Goal: Task Accomplishment & Management: Use online tool/utility

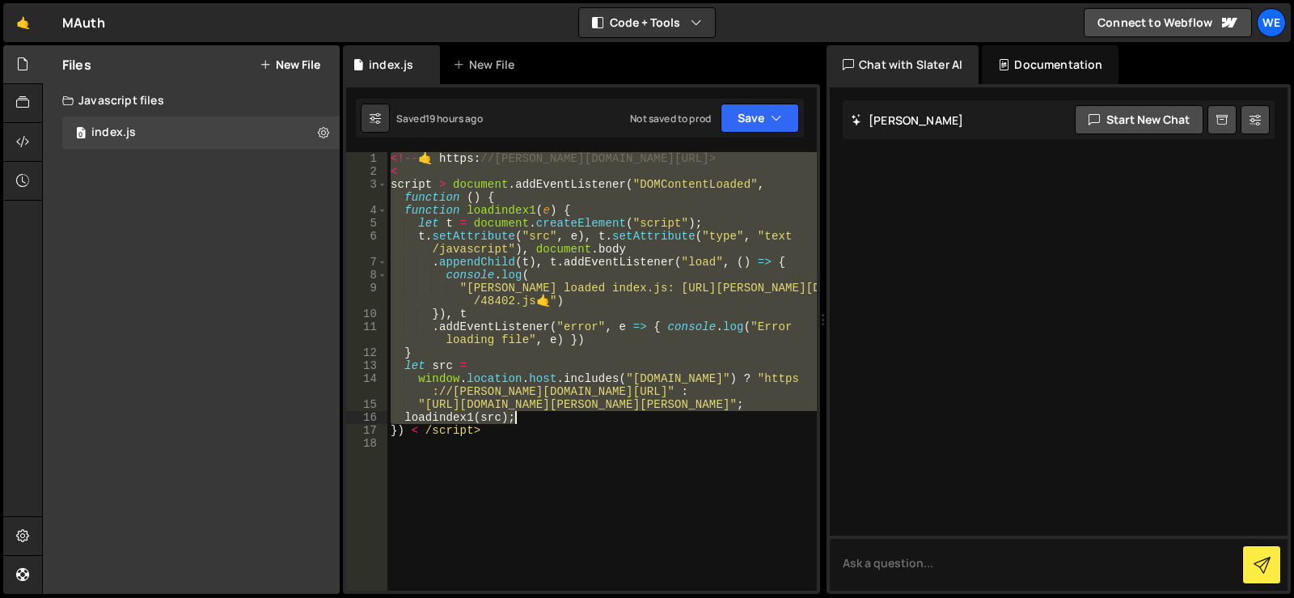
drag, startPoint x: 390, startPoint y: 158, endPoint x: 677, endPoint y: 479, distance: 430.7
click at [675, 479] on div "<!-- 🤙 https : //slater.app/17382/48402.js--> < script > document . addEventLis…" at bounding box center [601, 384] width 429 height 464
type textarea "}) < /script>"
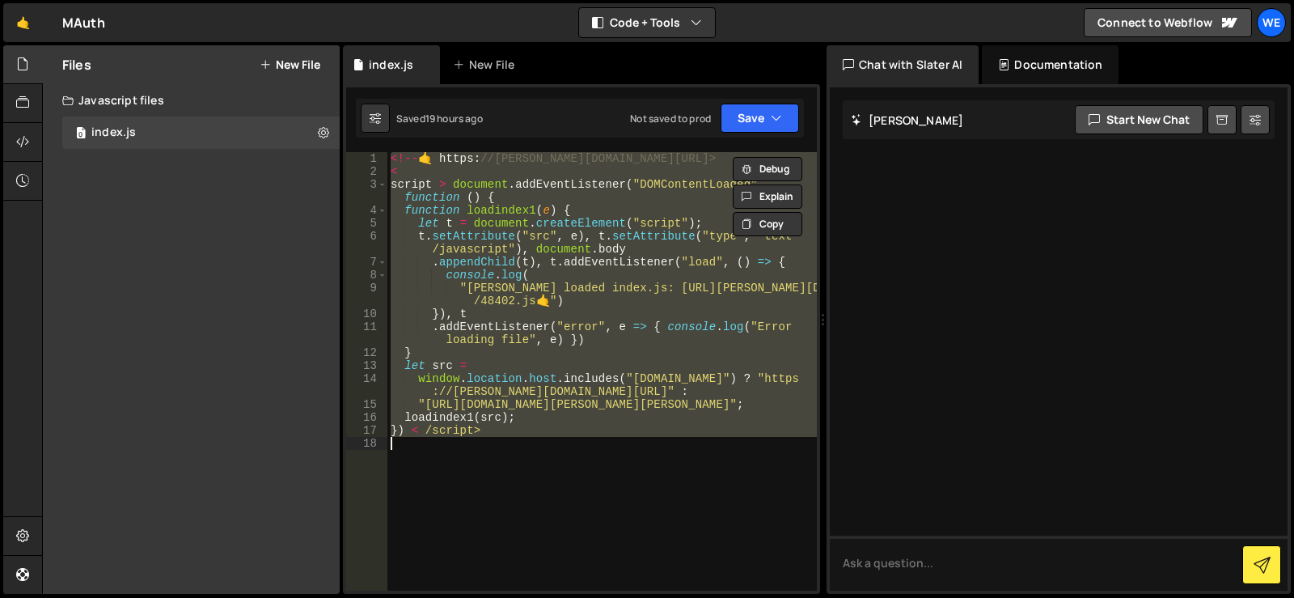
click at [692, 472] on div "<!-- 🤙 https : //slater.app/17382/48402.js--> < script > document . addEventLis…" at bounding box center [601, 371] width 429 height 438
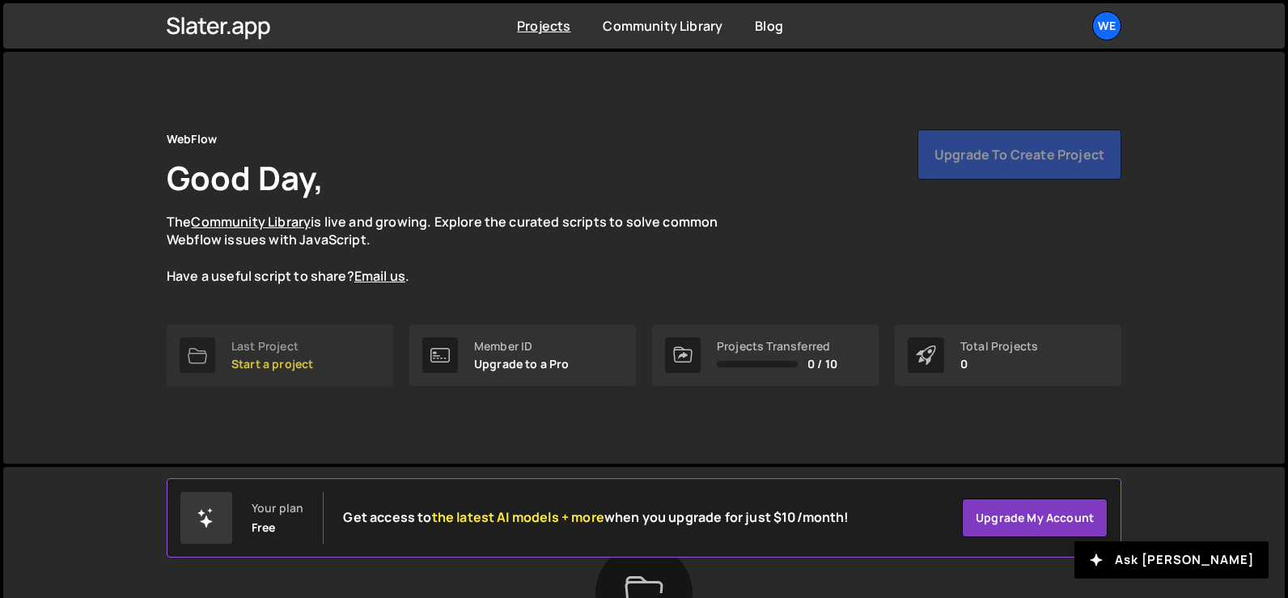
click at [301, 343] on div "Last Project" at bounding box center [272, 346] width 82 height 13
click at [1111, 33] on div "We" at bounding box center [1106, 25] width 29 height 29
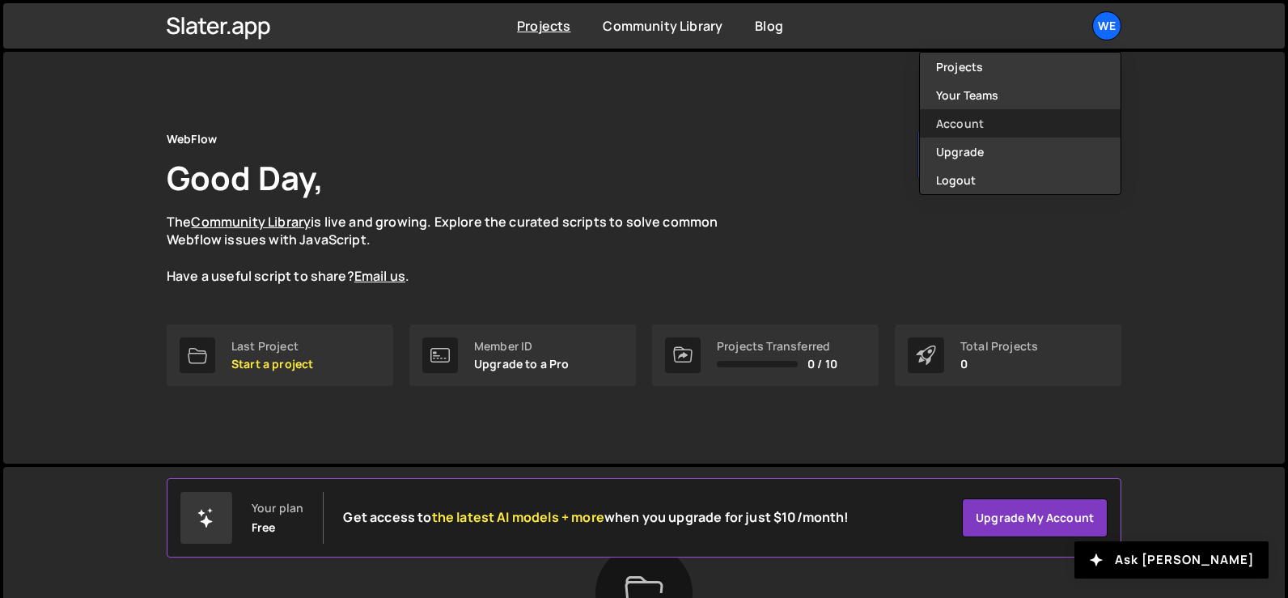
click at [995, 123] on link "Account" at bounding box center [1020, 123] width 201 height 28
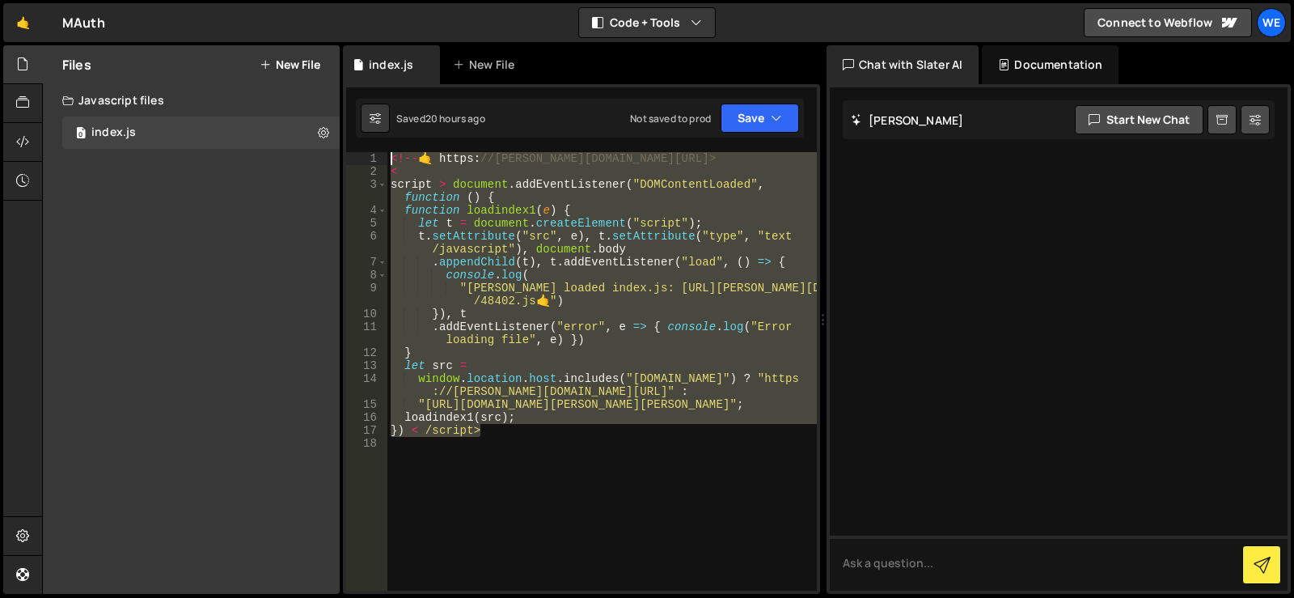
drag, startPoint x: 540, startPoint y: 436, endPoint x: 281, endPoint y: 21, distance: 489.4
click at [281, 21] on div "Hold on a sec... Are you certain you wish to leave this page? Any changes you'v…" at bounding box center [647, 299] width 1294 height 598
type textarea "<!--🤙 https://slater.app/17382/48402.js--> <"
click at [892, 552] on textarea at bounding box center [1059, 562] width 458 height 55
click at [866, 424] on div at bounding box center [1059, 338] width 458 height 503
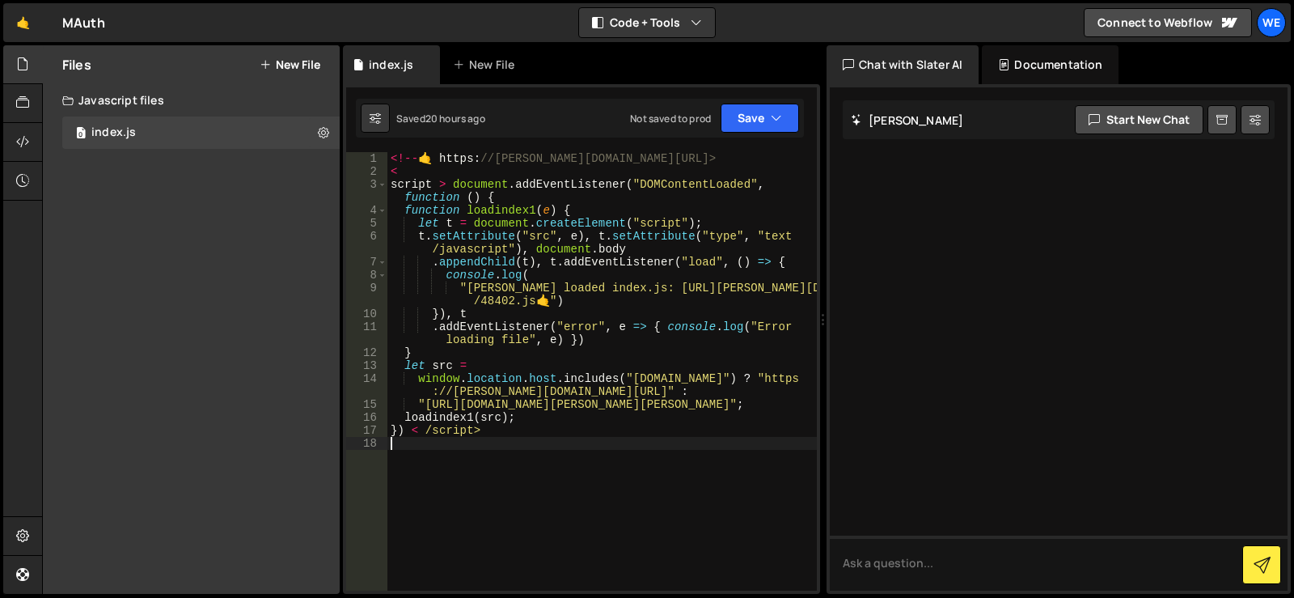
click at [757, 545] on div "<!-- 🤙 https : //[PERSON_NAME][DOMAIN_NAME][URL]> < script > document . addEven…" at bounding box center [601, 384] width 429 height 464
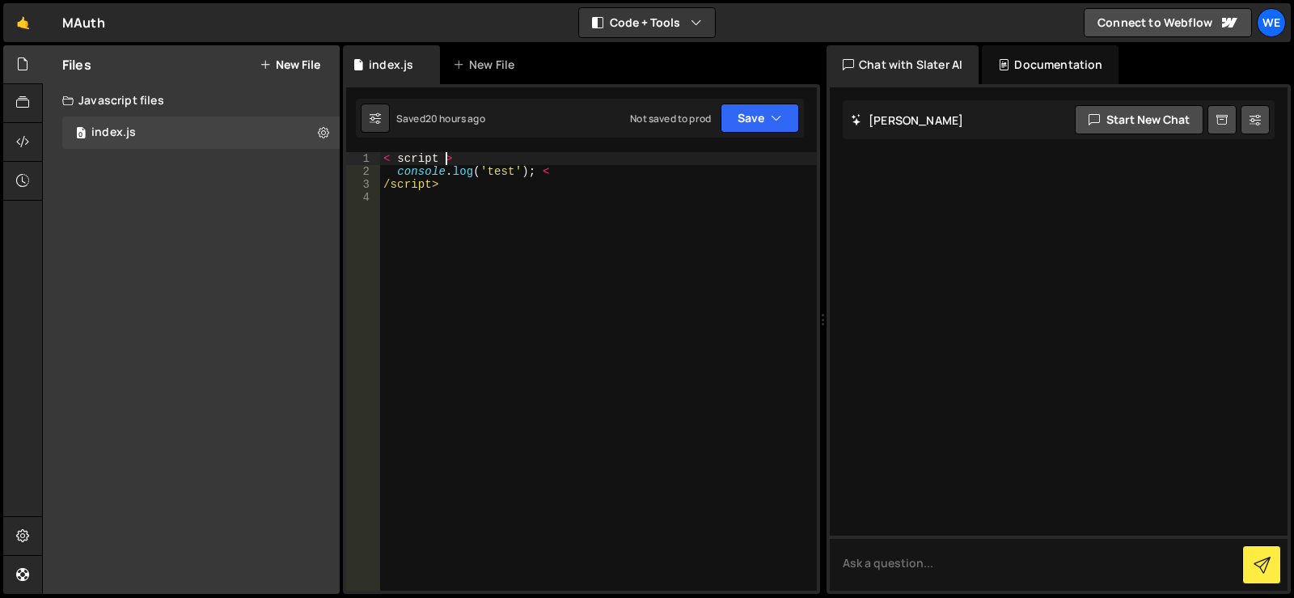
click at [446, 164] on div "< script > console . log ( 'test' ) ; < /script>" at bounding box center [598, 384] width 437 height 464
click at [503, 166] on div "< script > console . log ( 'test' ) ; < /script>" at bounding box center [598, 384] width 437 height 464
click at [507, 163] on div "< script > console . log ( 'test' ) ; < /script>" at bounding box center [598, 384] width 437 height 464
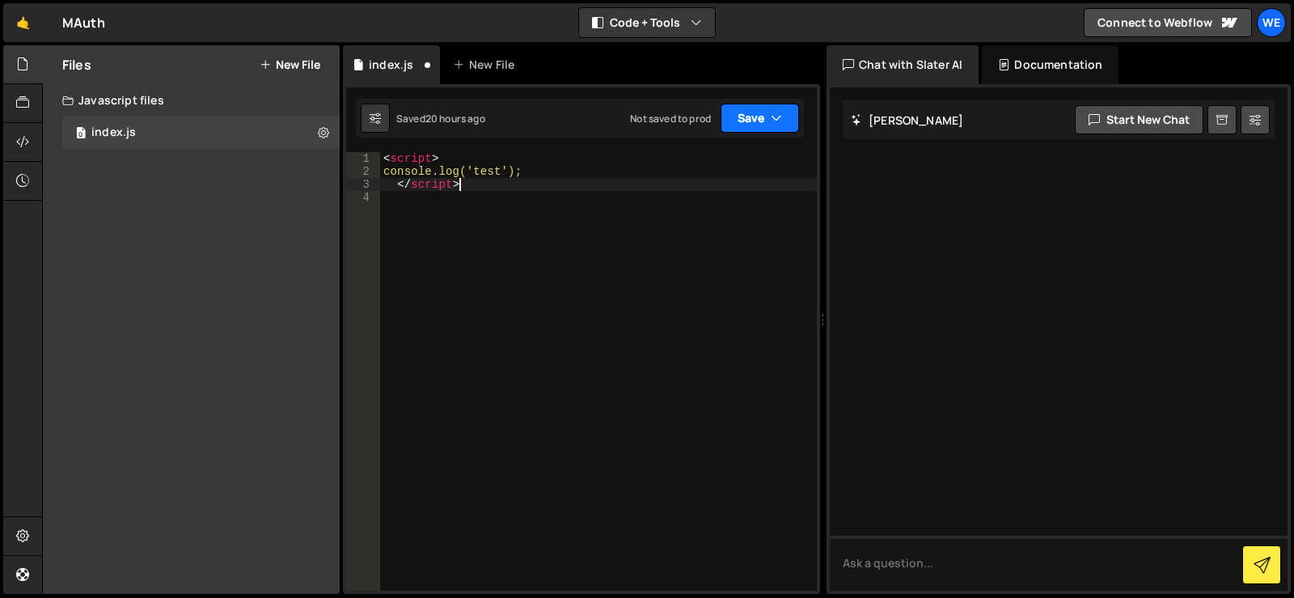
click at [738, 114] on button "Save" at bounding box center [760, 118] width 78 height 29
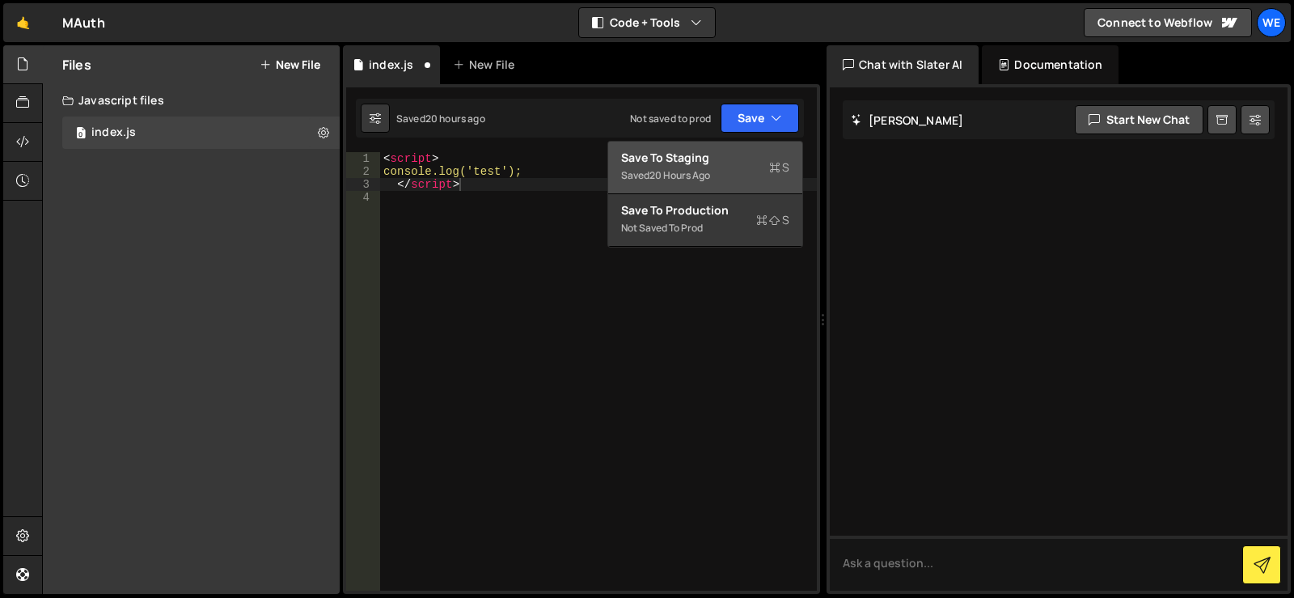
click at [700, 165] on div "Save to Staging S" at bounding box center [705, 158] width 168 height 16
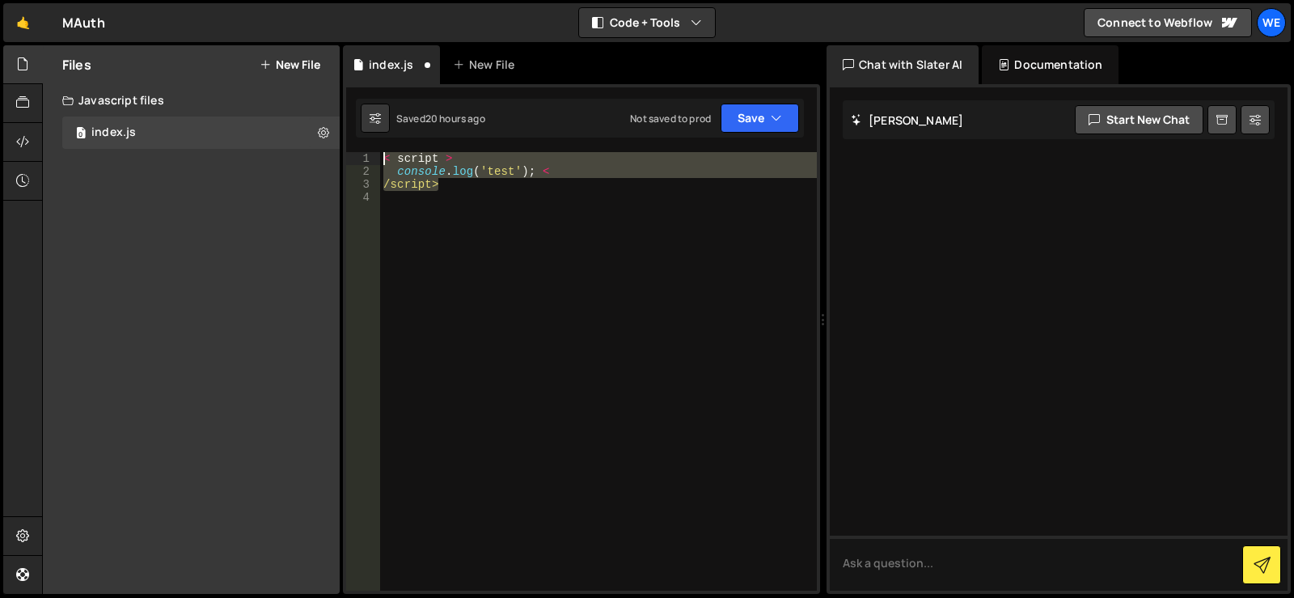
drag, startPoint x: 463, startPoint y: 186, endPoint x: 234, endPoint y: 107, distance: 243.0
click at [234, 107] on div "Files New File Javascript files 0 index.js 0 CSS files Copy share link Edit Fil…" at bounding box center [668, 319] width 1252 height 549
click at [484, 181] on div "< script > console . log ( 'test' ) ; < /script>" at bounding box center [598, 371] width 437 height 438
drag, startPoint x: 493, startPoint y: 191, endPoint x: 339, endPoint y: 109, distance: 174.7
click at [339, 109] on div "Files New File Javascript files 0 index.js 0 CSS files Copy share link Edit Fil…" at bounding box center [668, 319] width 1252 height 549
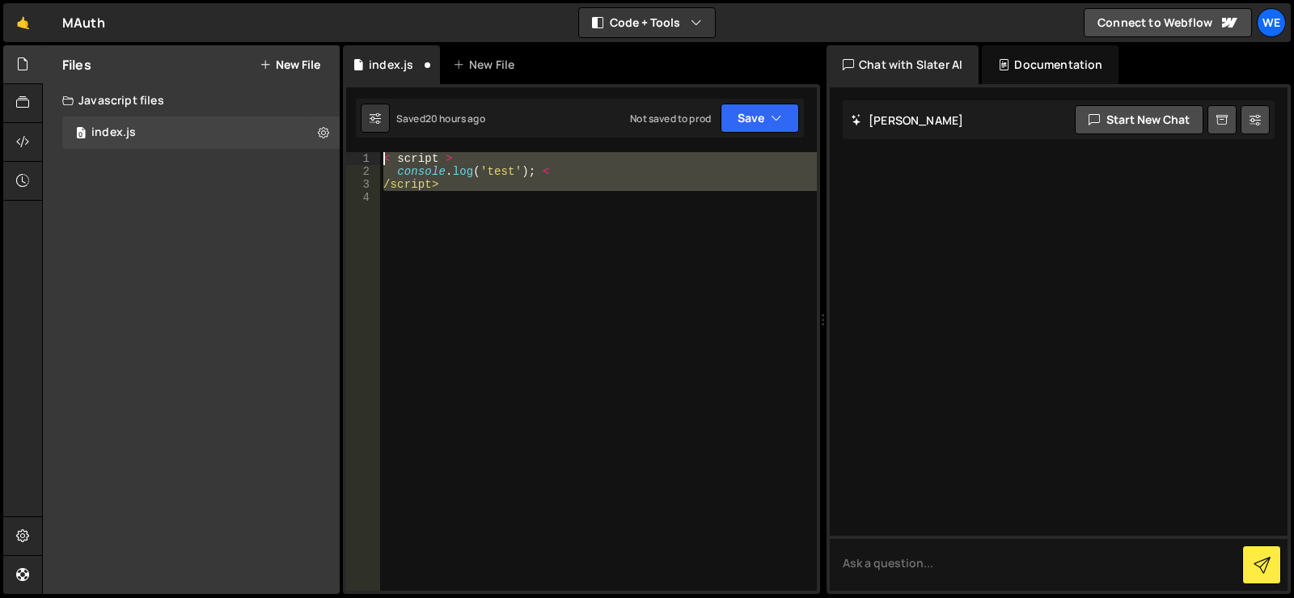
type textarea "< script > console.log('test'); <"
click at [490, 360] on div "< script > console . log ( 'test' ) ; < /script>" at bounding box center [598, 371] width 437 height 438
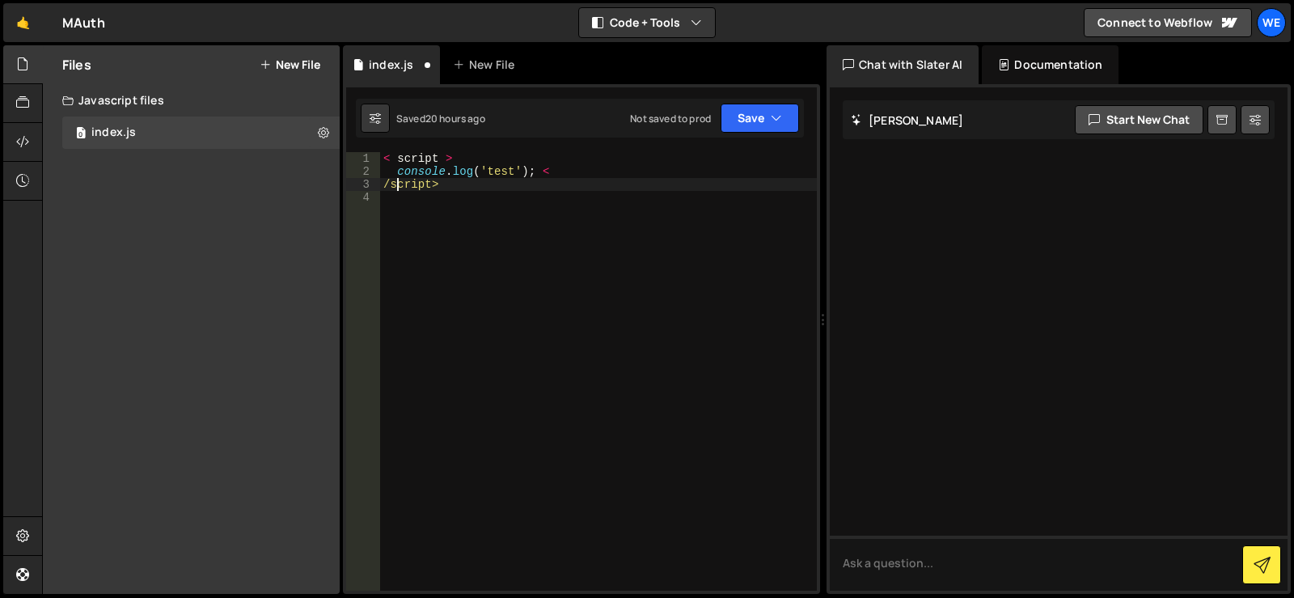
click at [399, 184] on div "< script > console . log ( 'test' ) ; < /script>" at bounding box center [598, 384] width 437 height 464
click at [417, 171] on div "< script > console . log ( 'test' ) ; < /script>" at bounding box center [598, 384] width 437 height 464
type textarea "console.log('test'); <"
click at [417, 171] on div "< script > console . log ( 'test' ) ; < /script>" at bounding box center [598, 384] width 437 height 464
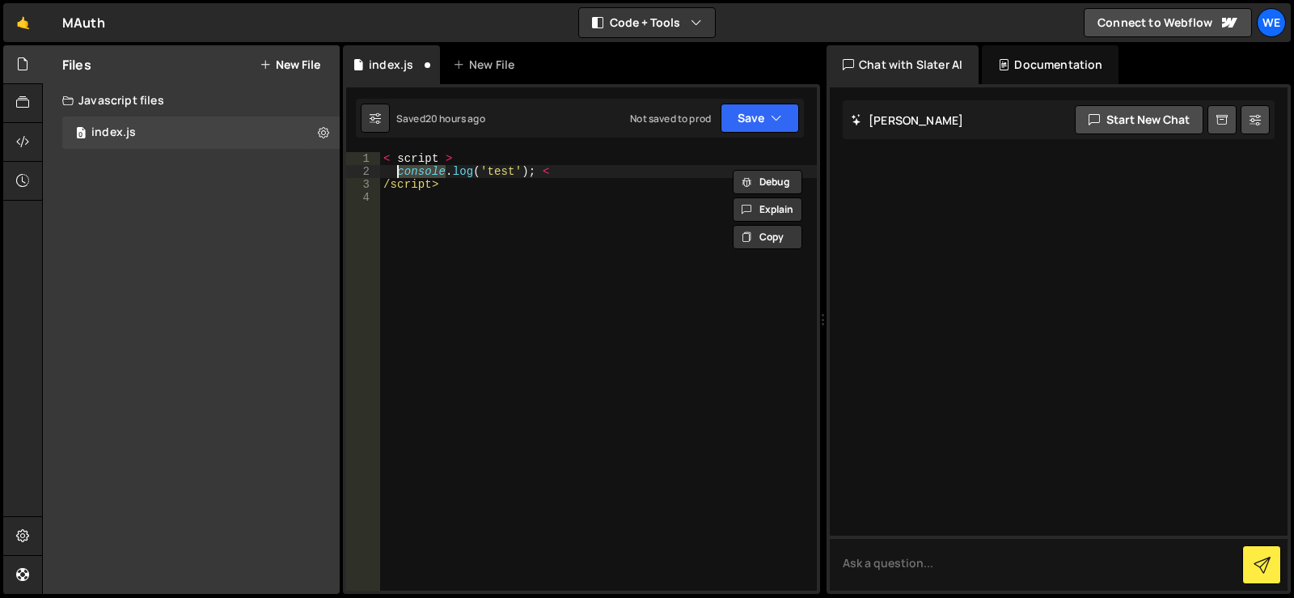
click at [464, 174] on div "< script > console . log ( 'test' ) ; < /script>" at bounding box center [598, 384] width 437 height 464
click at [753, 117] on button "Save" at bounding box center [760, 118] width 78 height 29
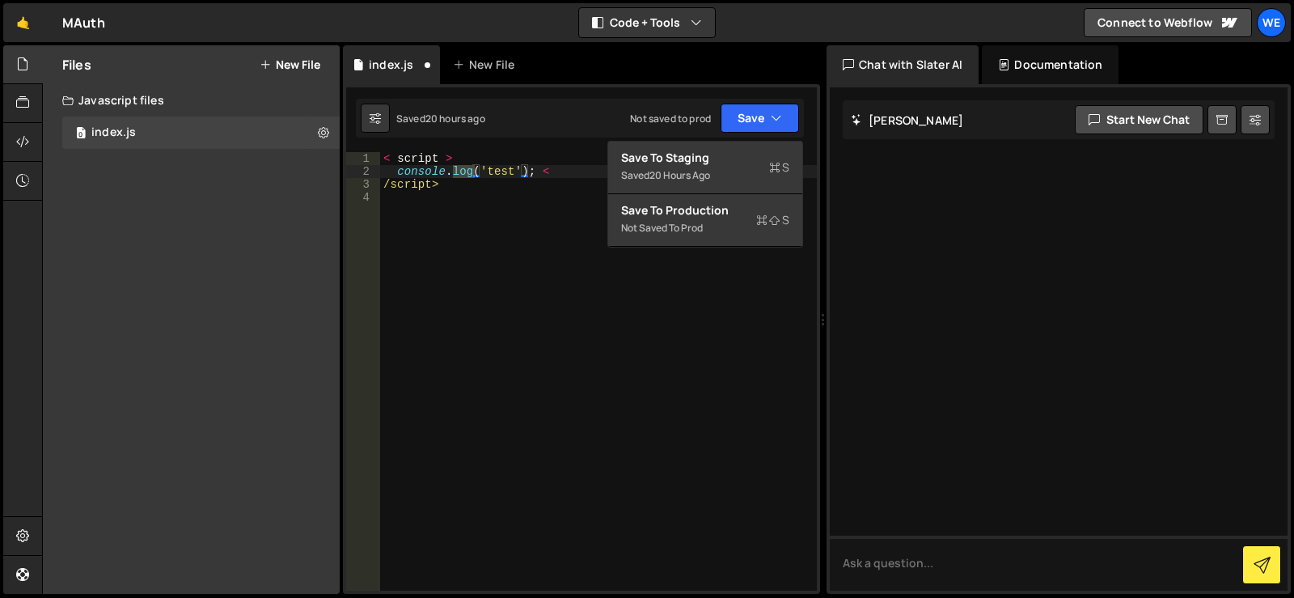
click at [775, 310] on div "< script > console . log ( 'test' ) ; < /script>" at bounding box center [598, 384] width 437 height 464
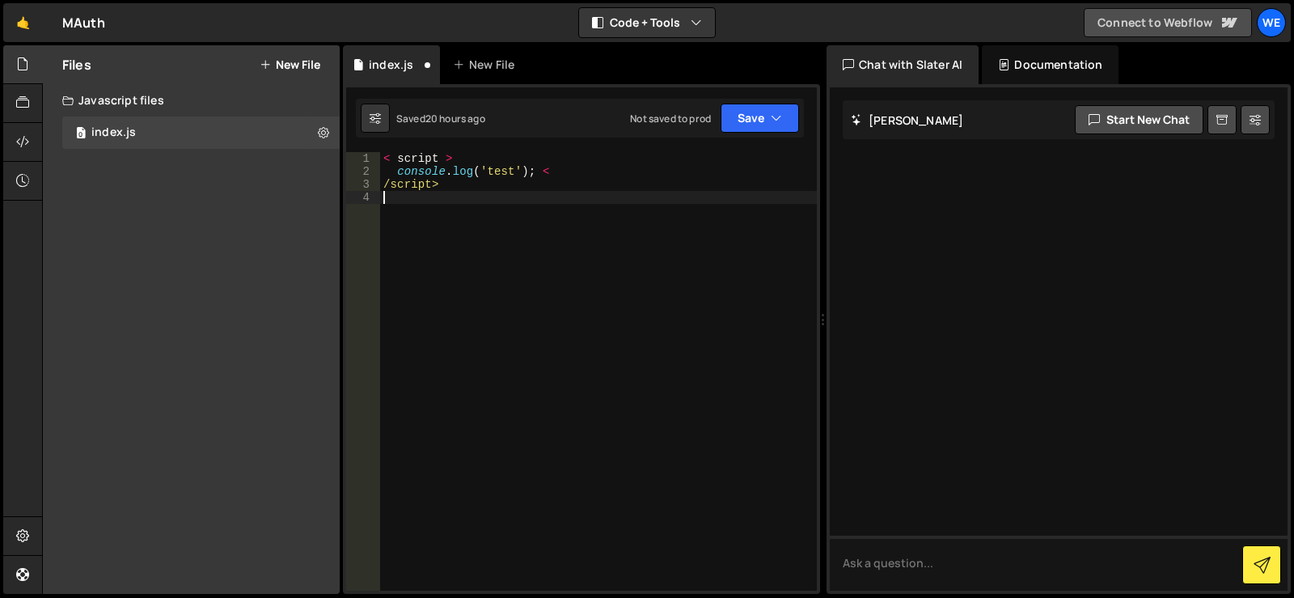
click at [1150, 31] on link "Connect to Webflow" at bounding box center [1168, 22] width 168 height 29
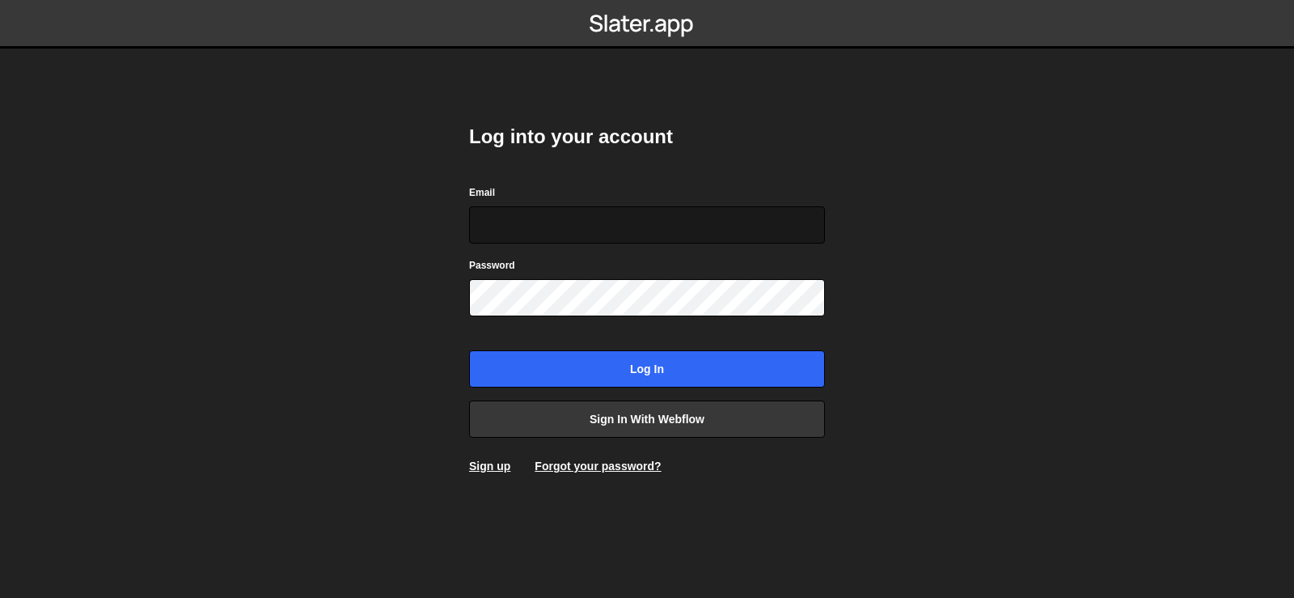
click at [542, 232] on input "Email" at bounding box center [647, 224] width 356 height 37
type input "[EMAIL_ADDRESS][DOMAIN_NAME]"
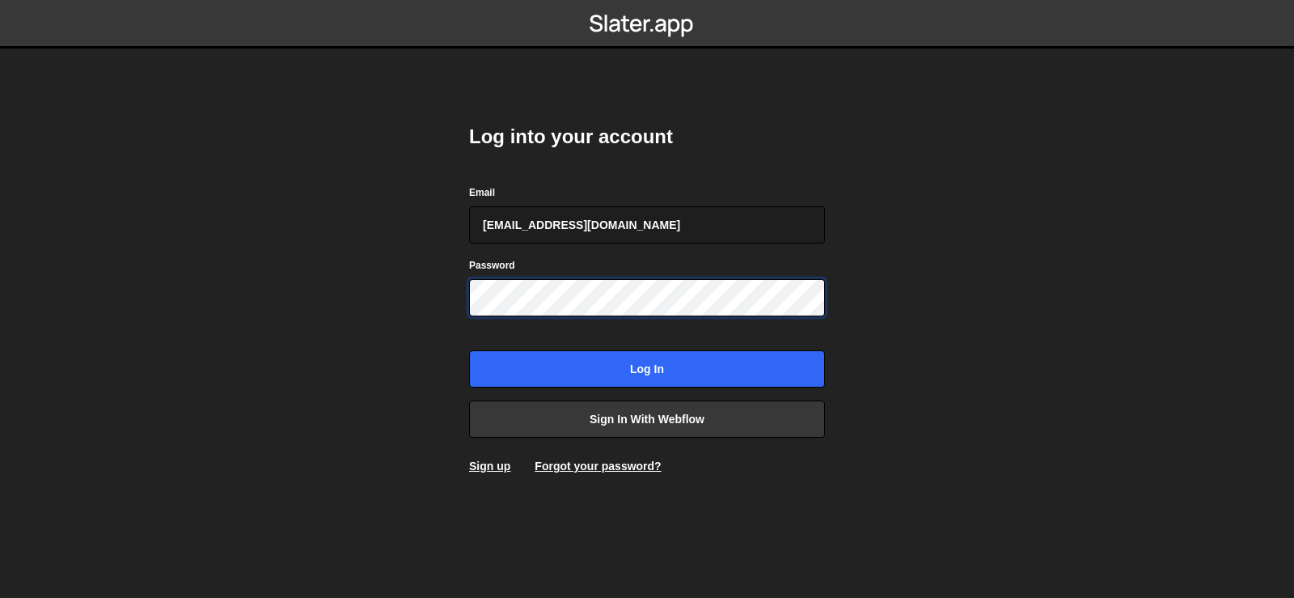
click at [469, 350] on input "Log in" at bounding box center [647, 368] width 356 height 37
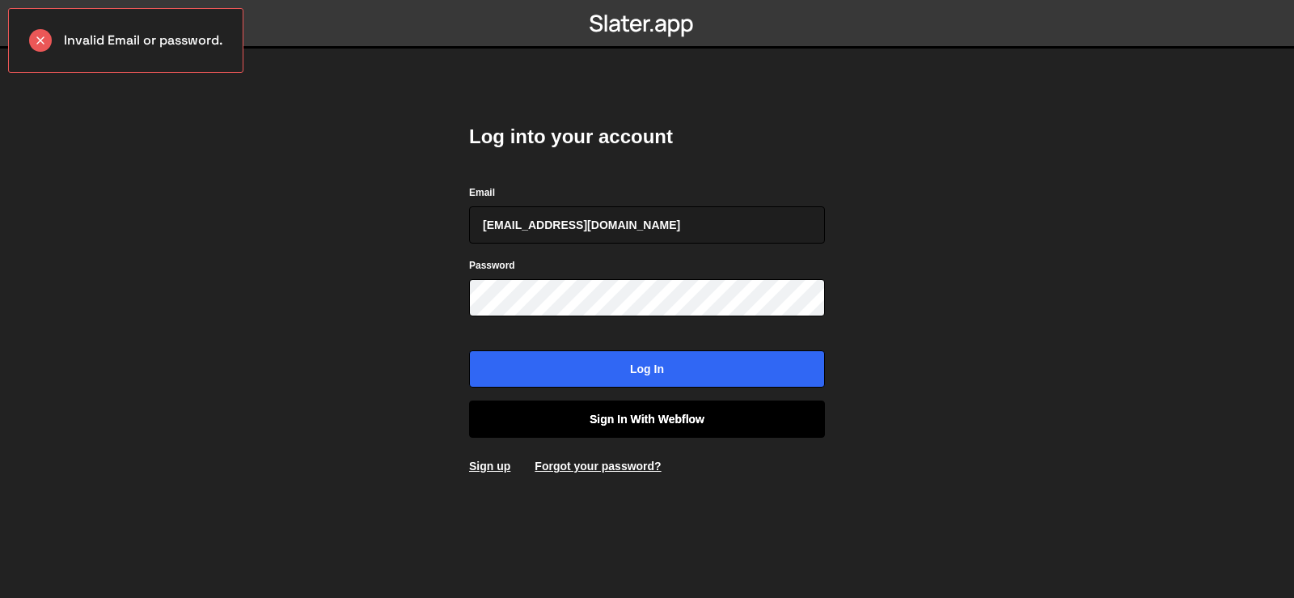
click at [653, 413] on link "Sign in with Webflow" at bounding box center [647, 418] width 356 height 37
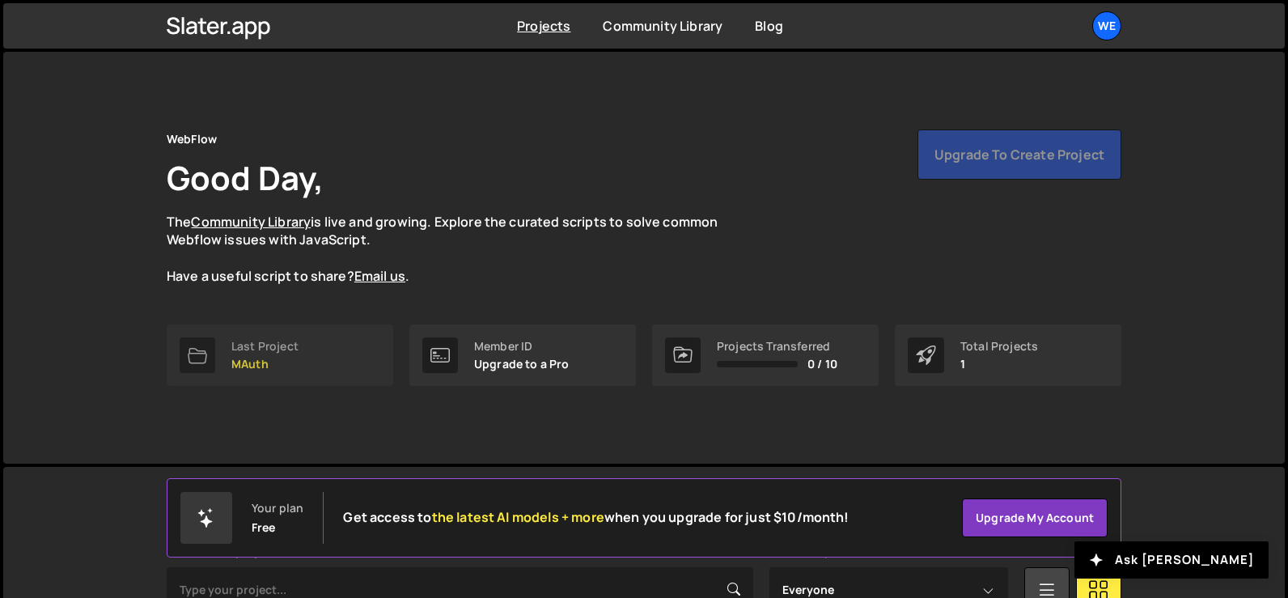
click at [272, 350] on div "Last Project" at bounding box center [264, 346] width 67 height 13
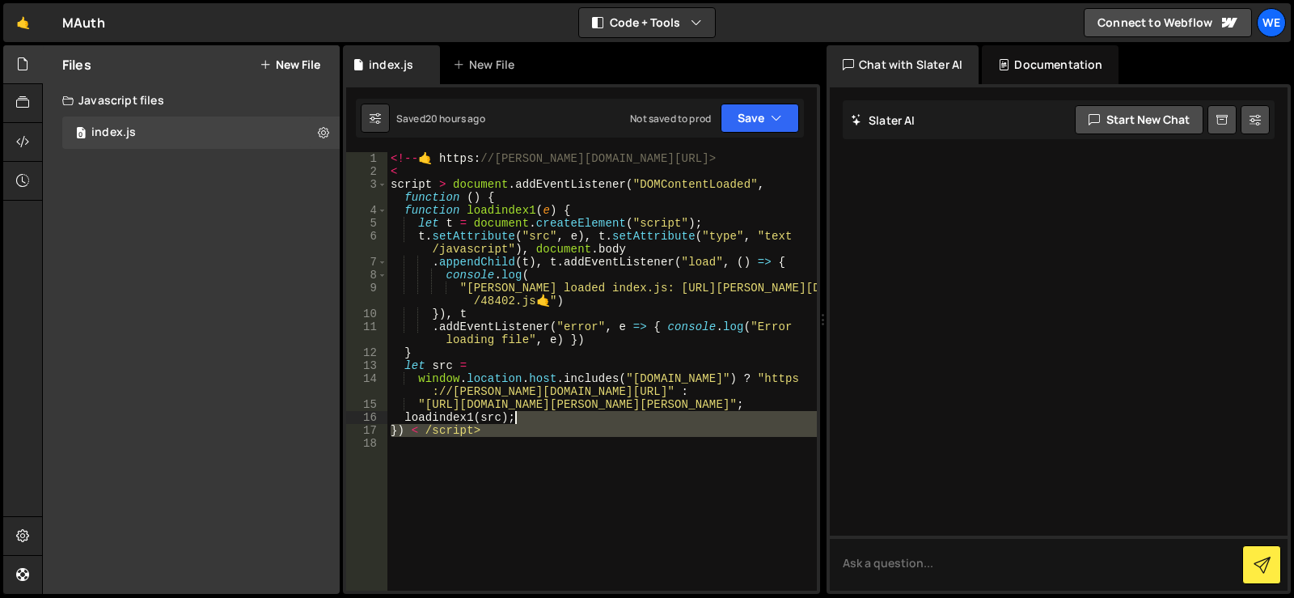
drag, startPoint x: 620, startPoint y: 490, endPoint x: 536, endPoint y: 412, distance: 114.4
click at [536, 412] on div "<!-- 🤙 https : //[PERSON_NAME][DOMAIN_NAME][URL]> < script > document . addEven…" at bounding box center [601, 384] width 429 height 464
click at [556, 399] on div "<!-- 🤙 https : //[PERSON_NAME][DOMAIN_NAME][URL]> < script > document . addEven…" at bounding box center [601, 384] width 429 height 464
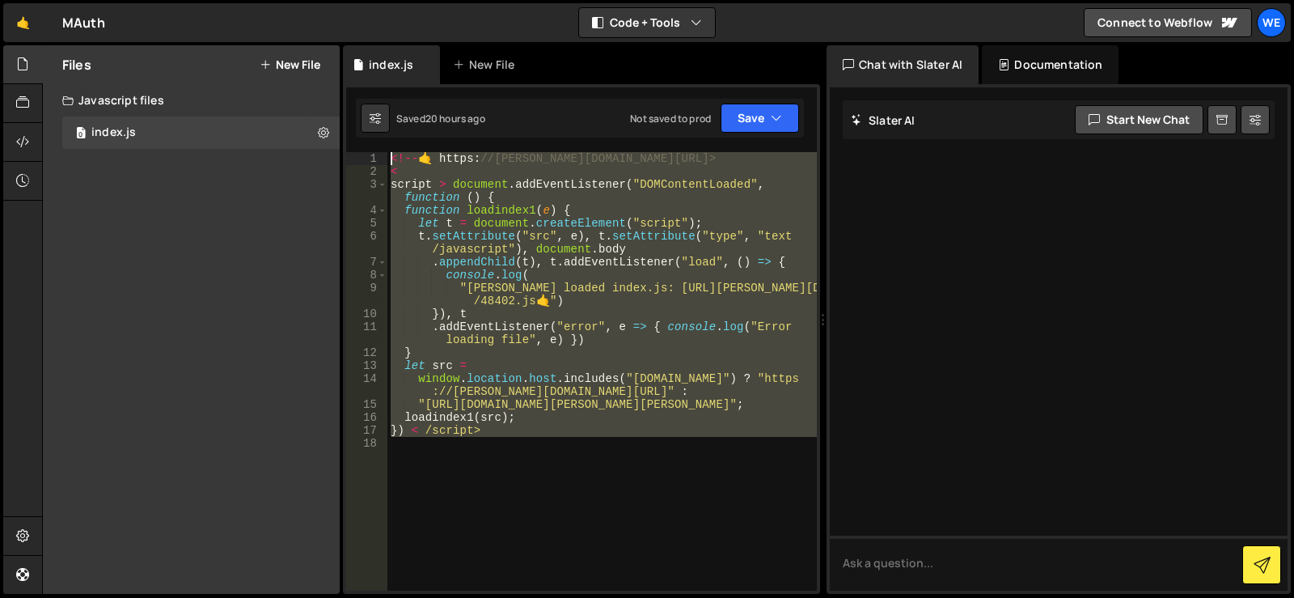
drag, startPoint x: 465, startPoint y: 434, endPoint x: 397, endPoint y: 148, distance: 294.3
click at [397, 148] on div ""[URL][DOMAIN_NAME][PERSON_NAME][PERSON_NAME]"; 1 2 3 4 5 6 7 8 9 10 11 12 13 1…" at bounding box center [581, 339] width 477 height 510
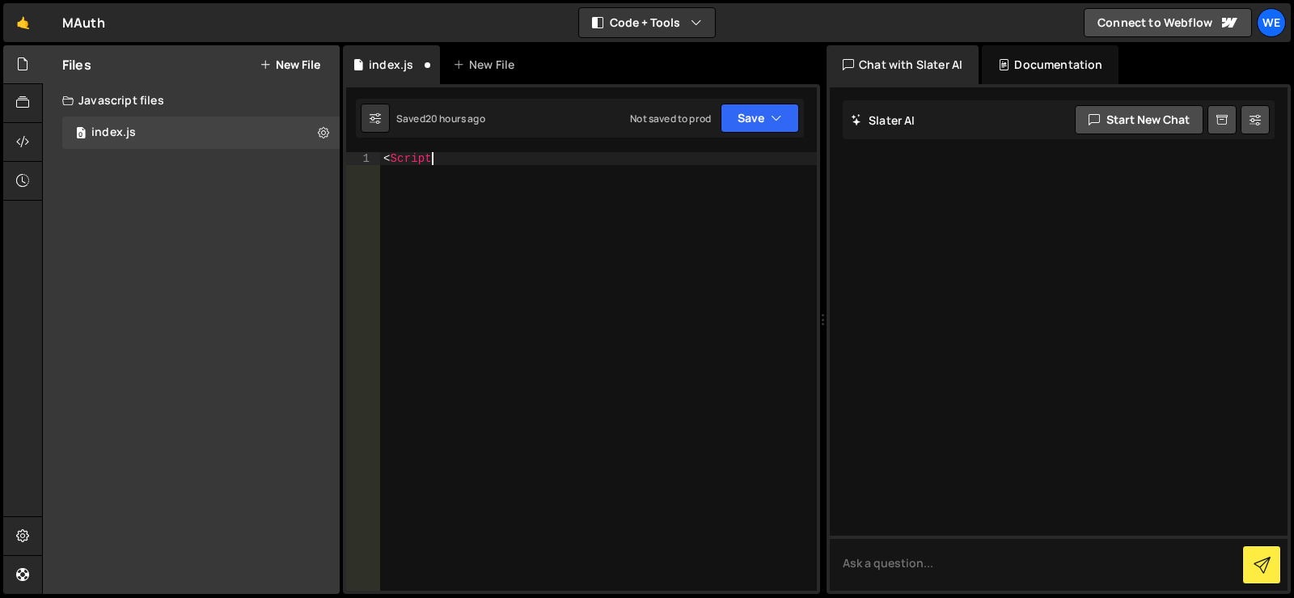
scroll to position [0, 2]
type textarea "<Script>"
type textarea "<script>"
type textarea "</script>"
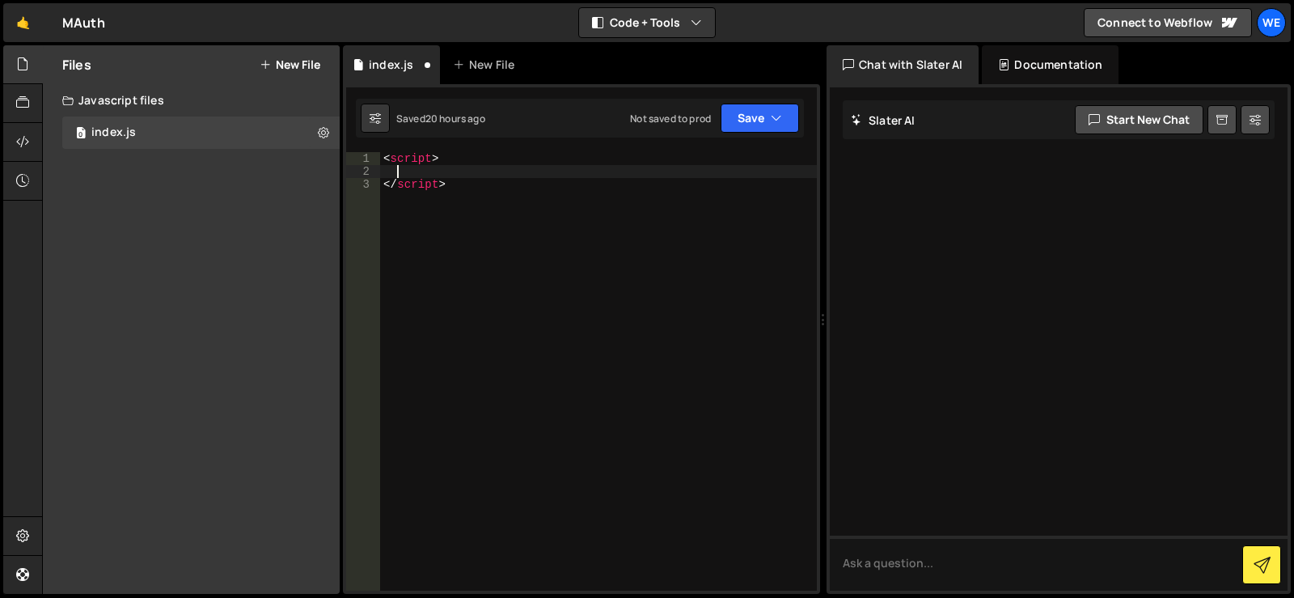
paste textarea
type textarea "console.log('test');"
click at [760, 122] on button "Save" at bounding box center [760, 118] width 78 height 29
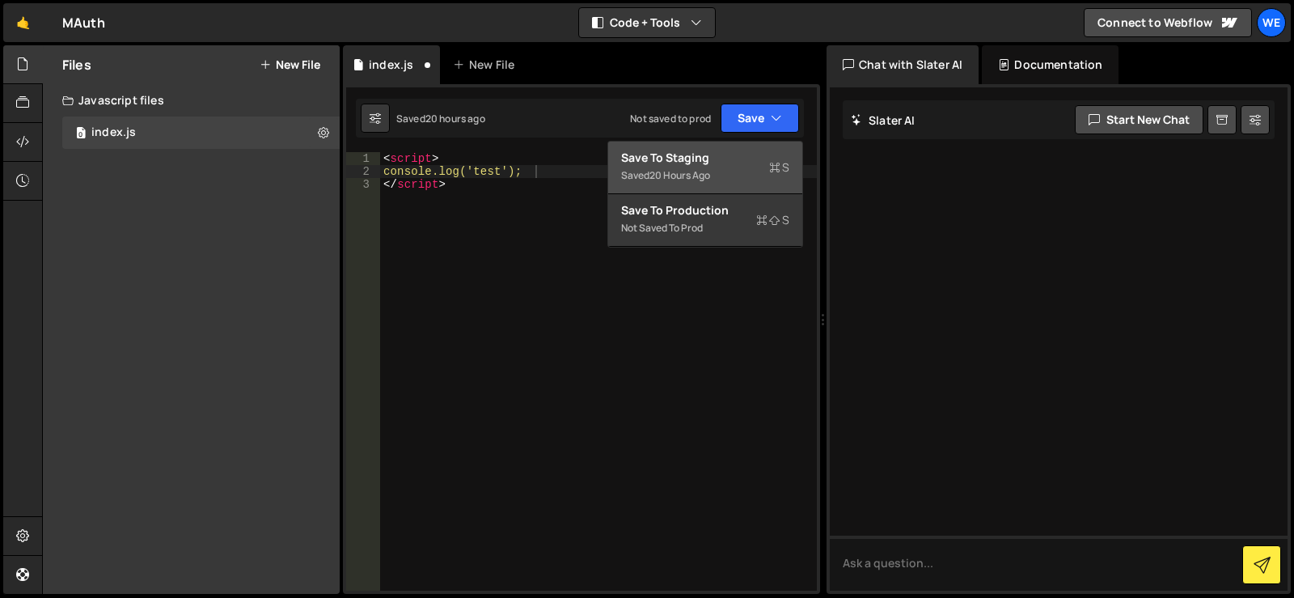
click at [692, 158] on div "Save to Staging S" at bounding box center [705, 158] width 168 height 16
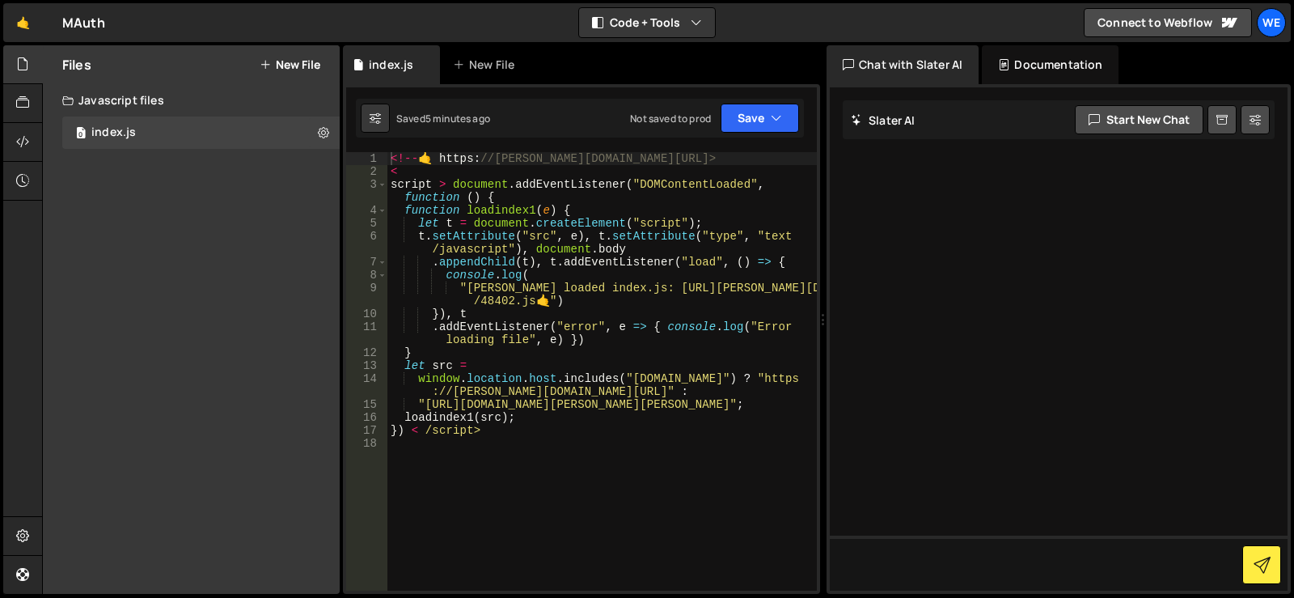
click at [674, 451] on div "<!-- 🤙 https : //[PERSON_NAME][DOMAIN_NAME][URL]> < script > document . addEven…" at bounding box center [601, 384] width 429 height 464
type textarea "}) < /script>"
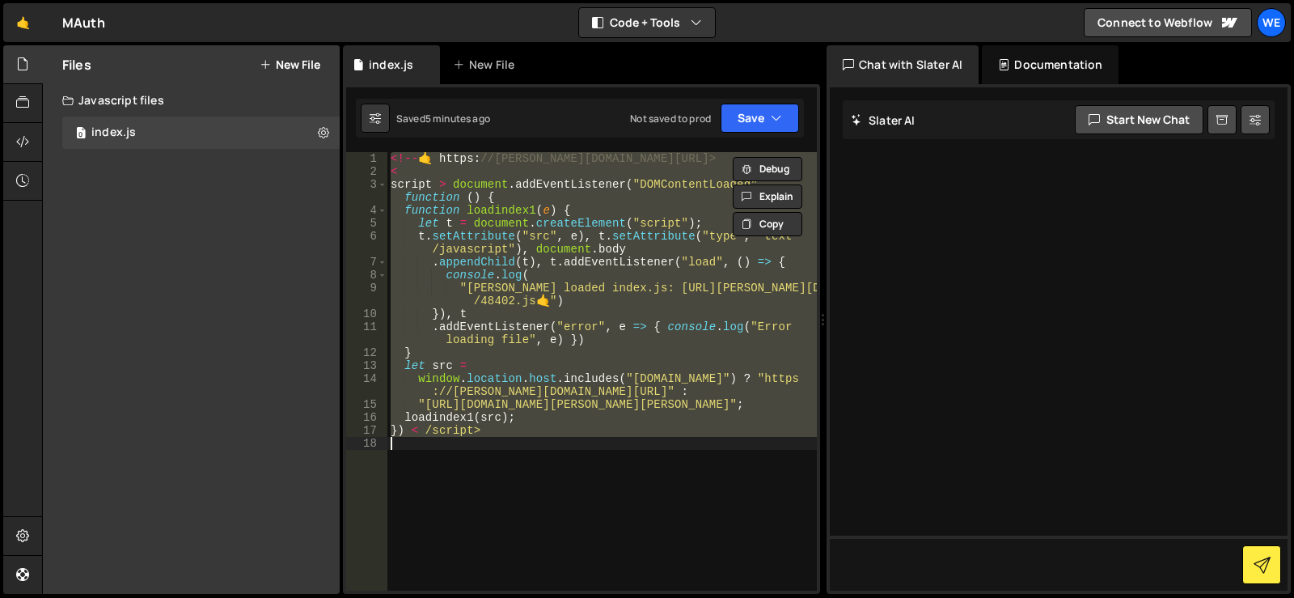
paste textarea
